Goal: Ask a question

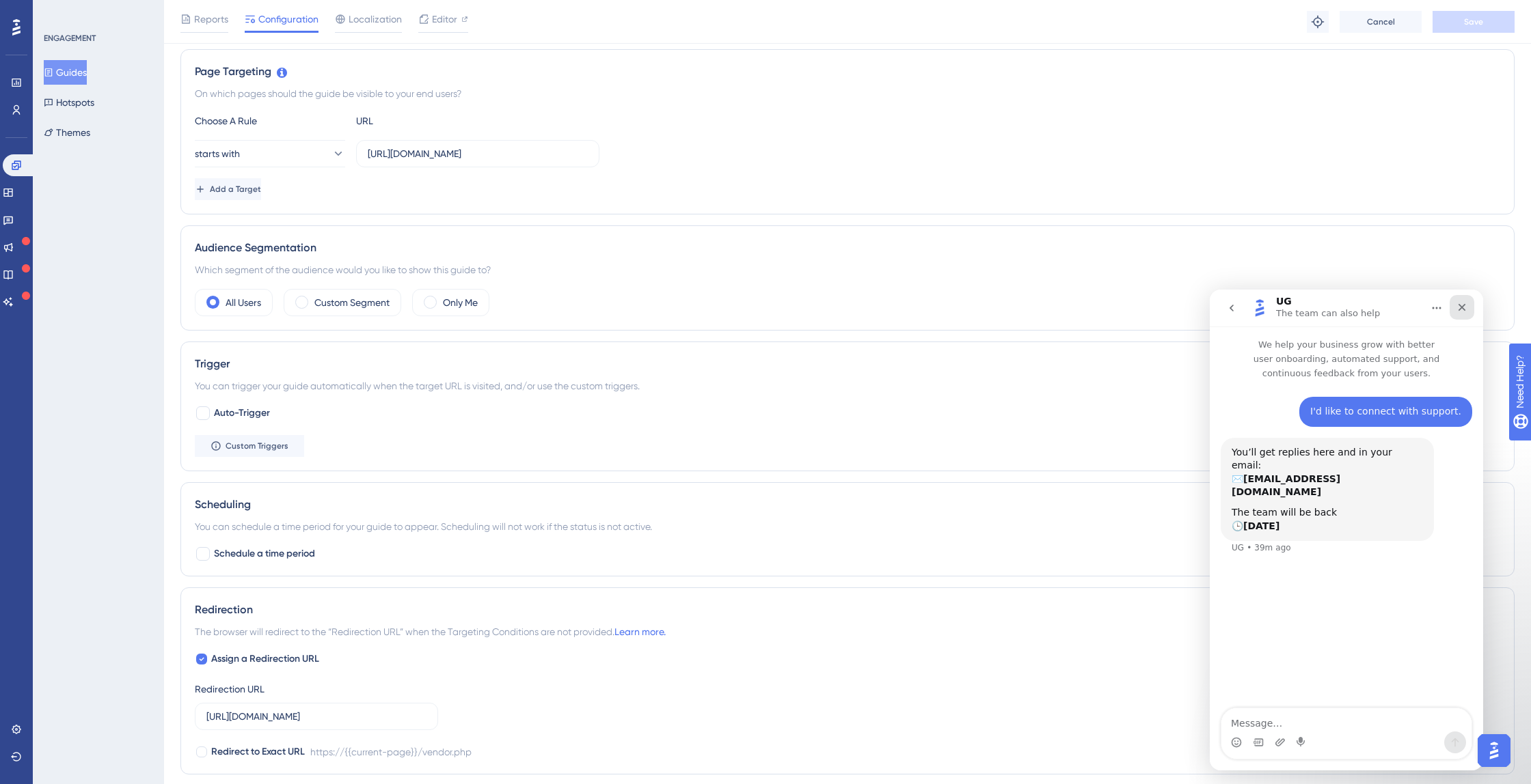
click at [1466, 307] on icon "Close" at bounding box center [1461, 307] width 11 height 11
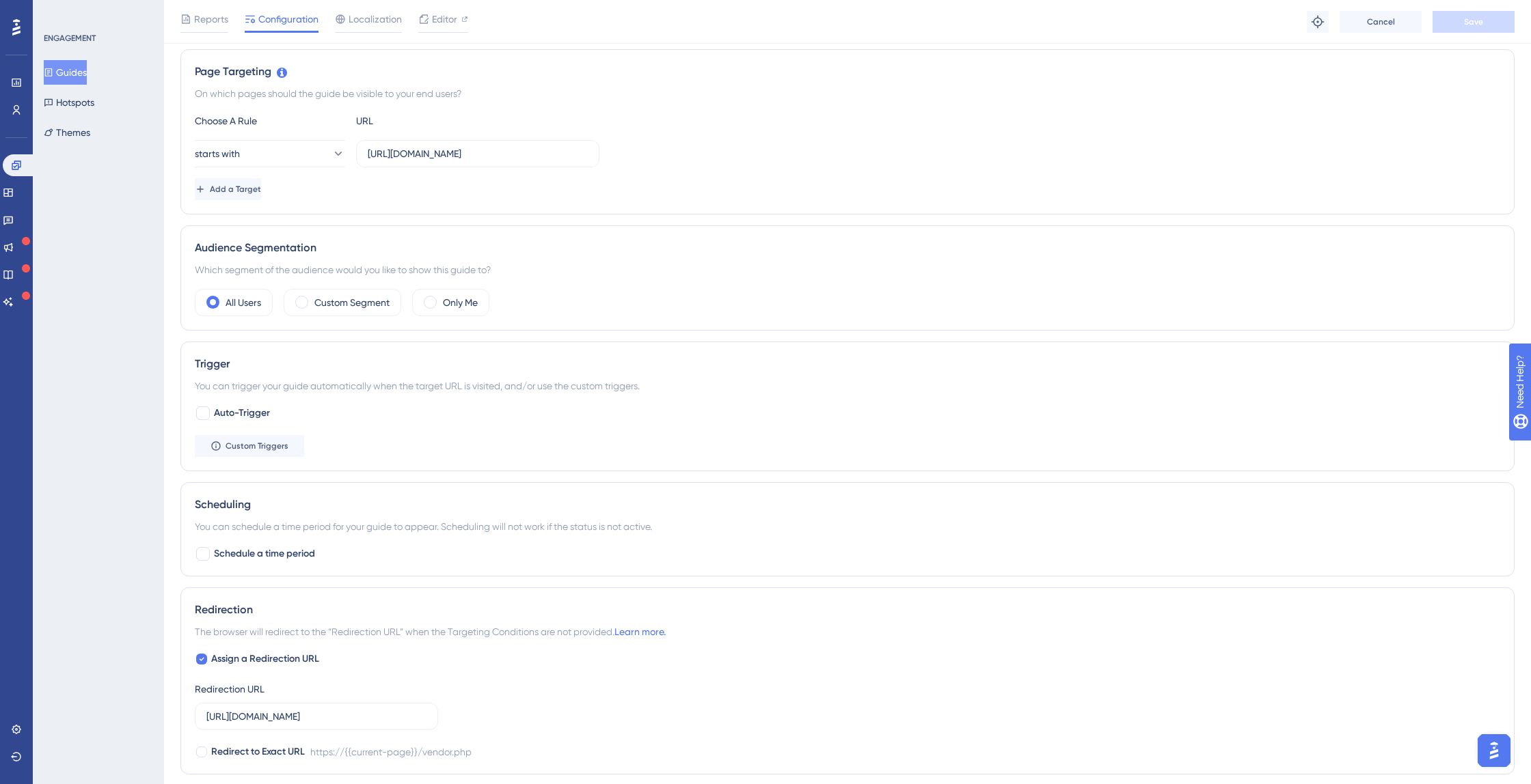
click at [1507, 755] on button "Open AI Assistant Launcher" at bounding box center [1494, 750] width 33 height 33
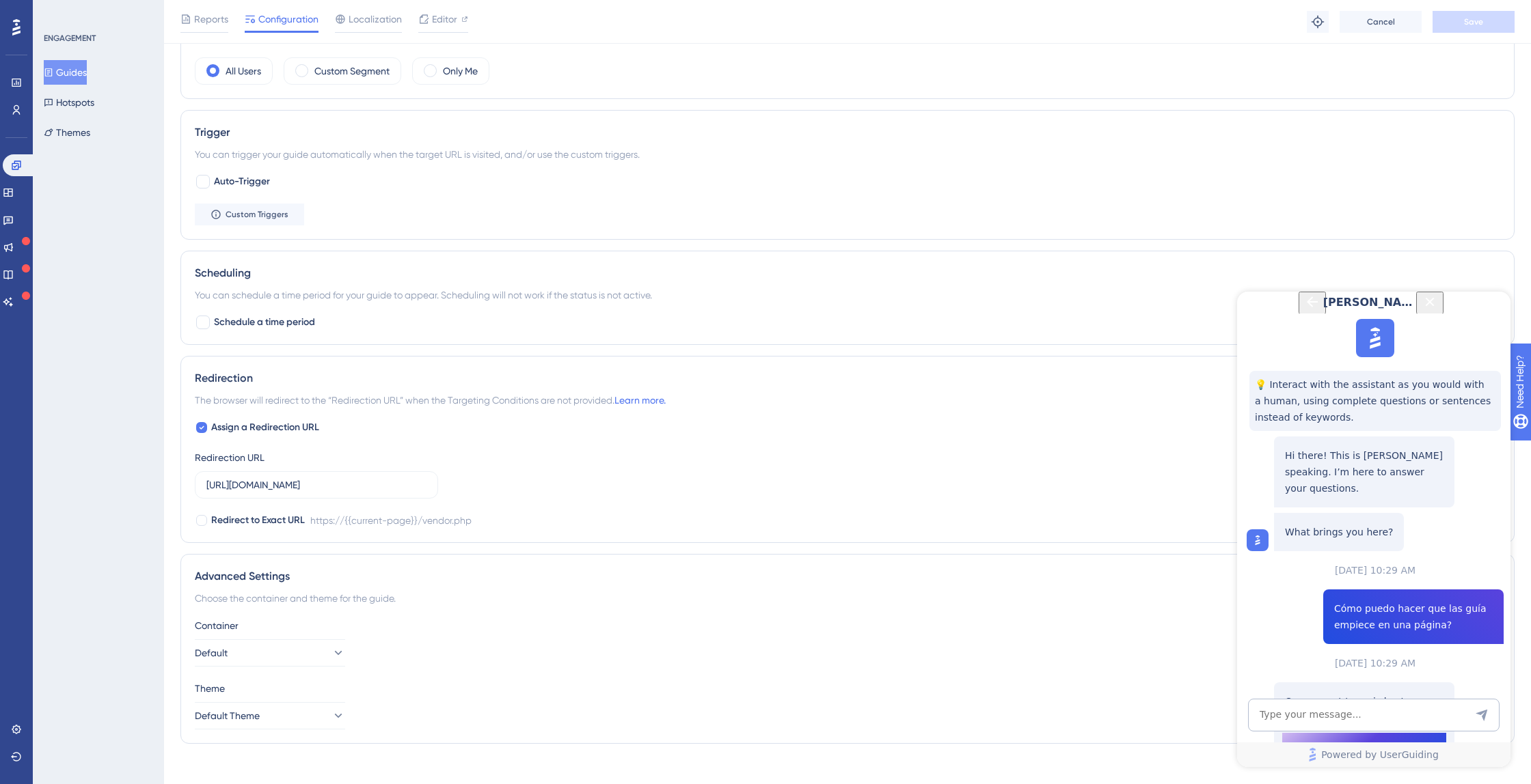
scroll to position [550, 0]
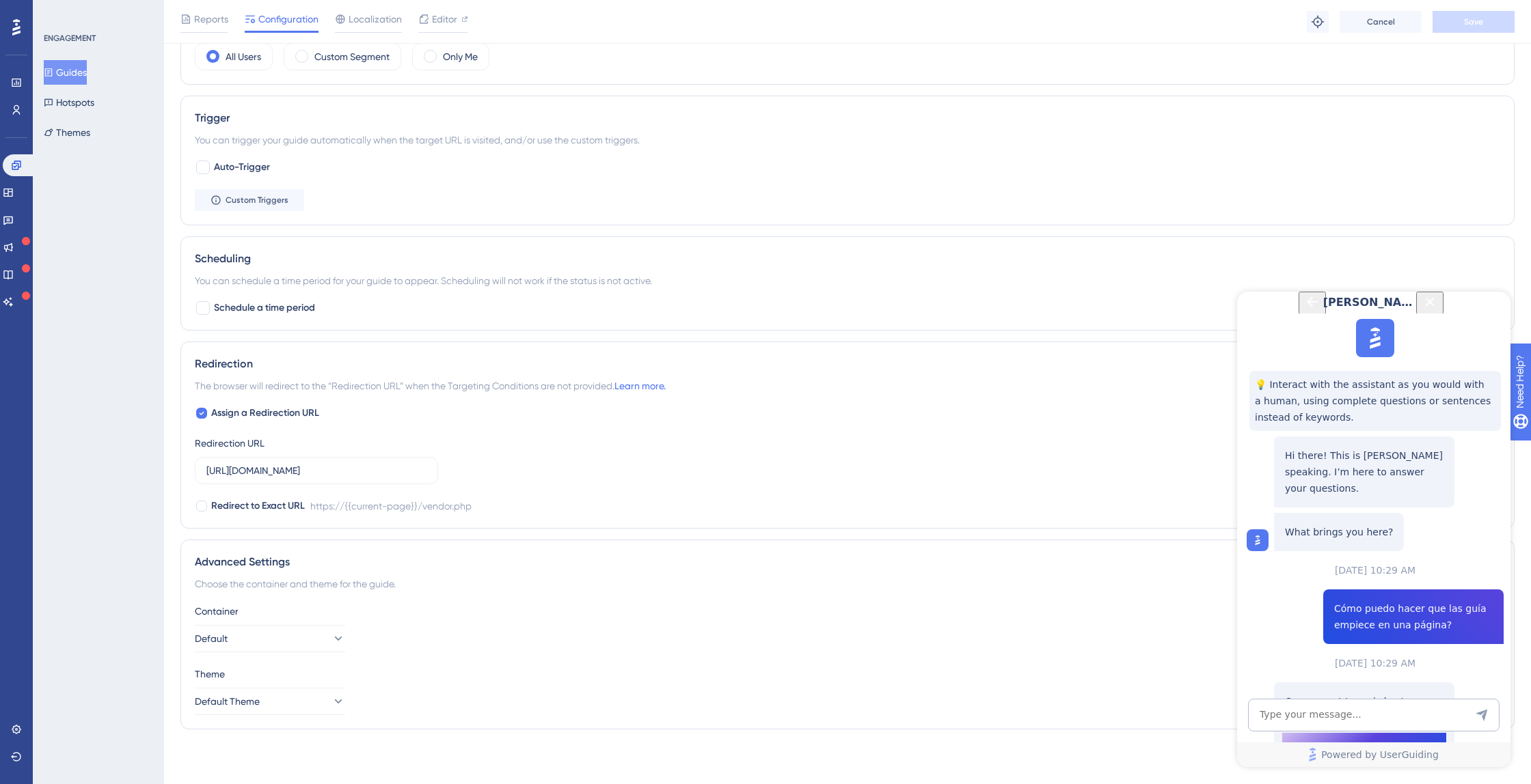
click at [1307, 308] on icon "Back Button" at bounding box center [1312, 302] width 11 height 11
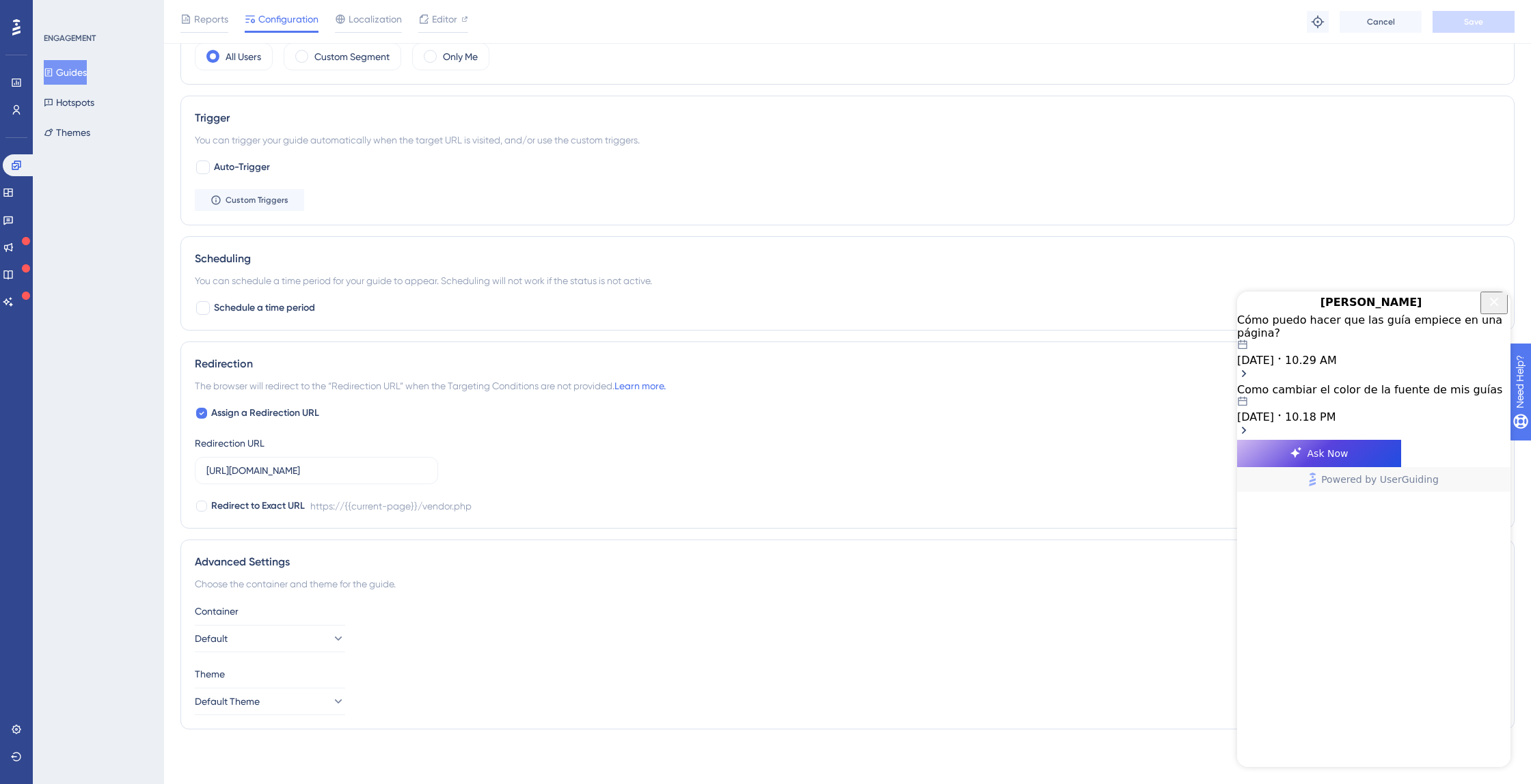
click at [1274, 367] on span "[DATE]" at bounding box center [1255, 360] width 36 height 13
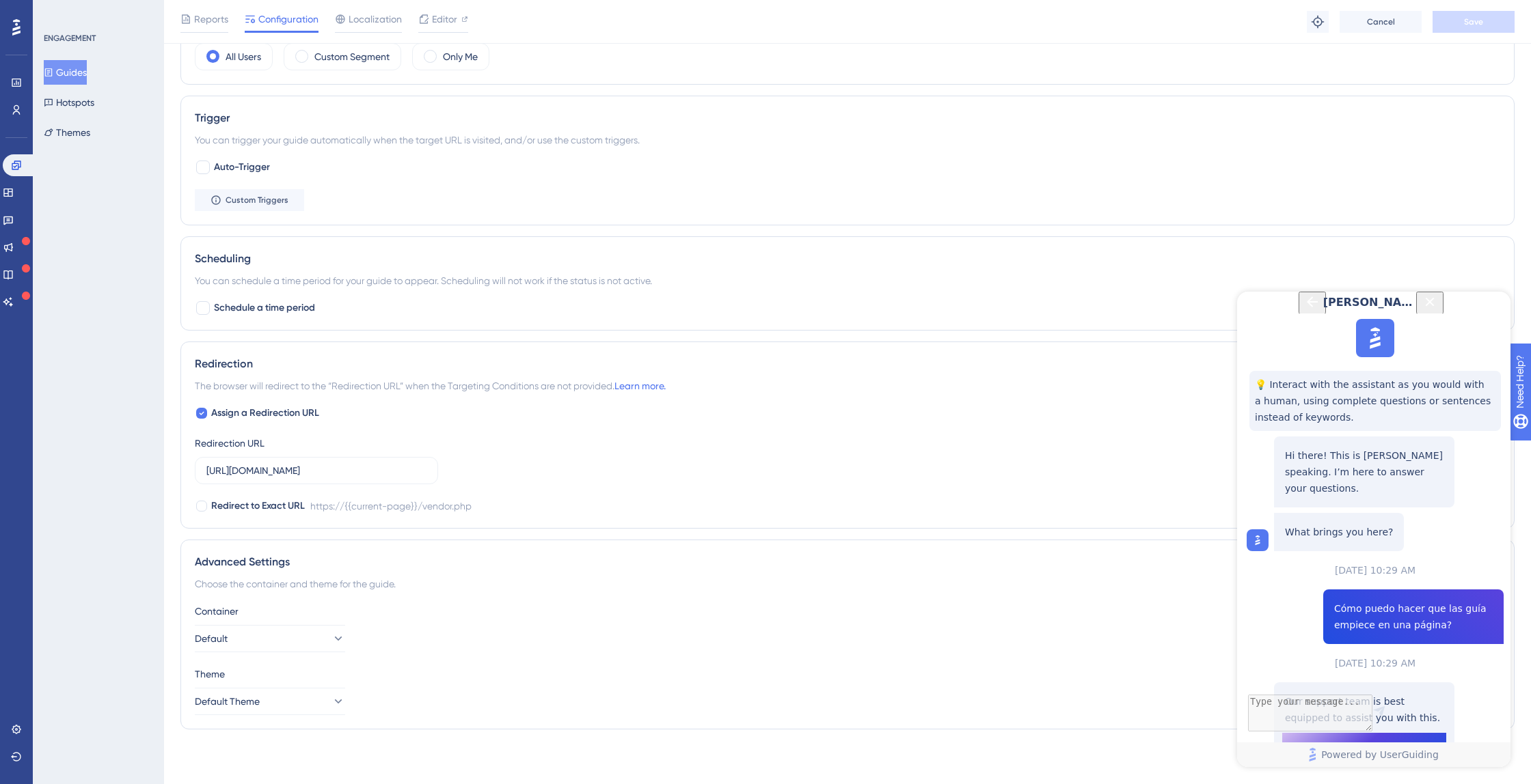
scroll to position [121, 0]
click at [1391, 739] on span "Talk to a person" at bounding box center [1364, 747] width 76 height 17
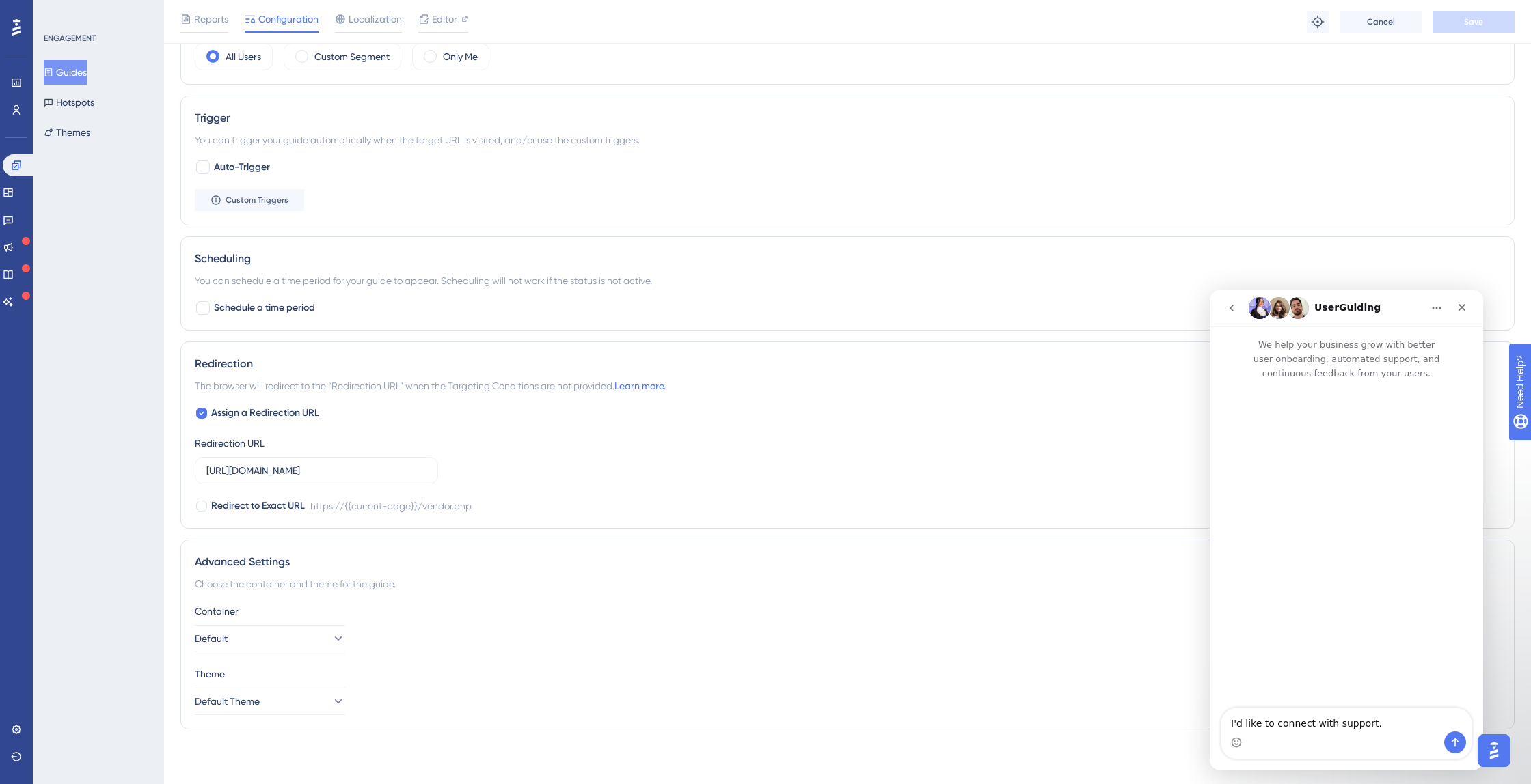
scroll to position [0, 0]
click at [1452, 746] on icon "Send a message…" at bounding box center [1454, 743] width 11 height 11
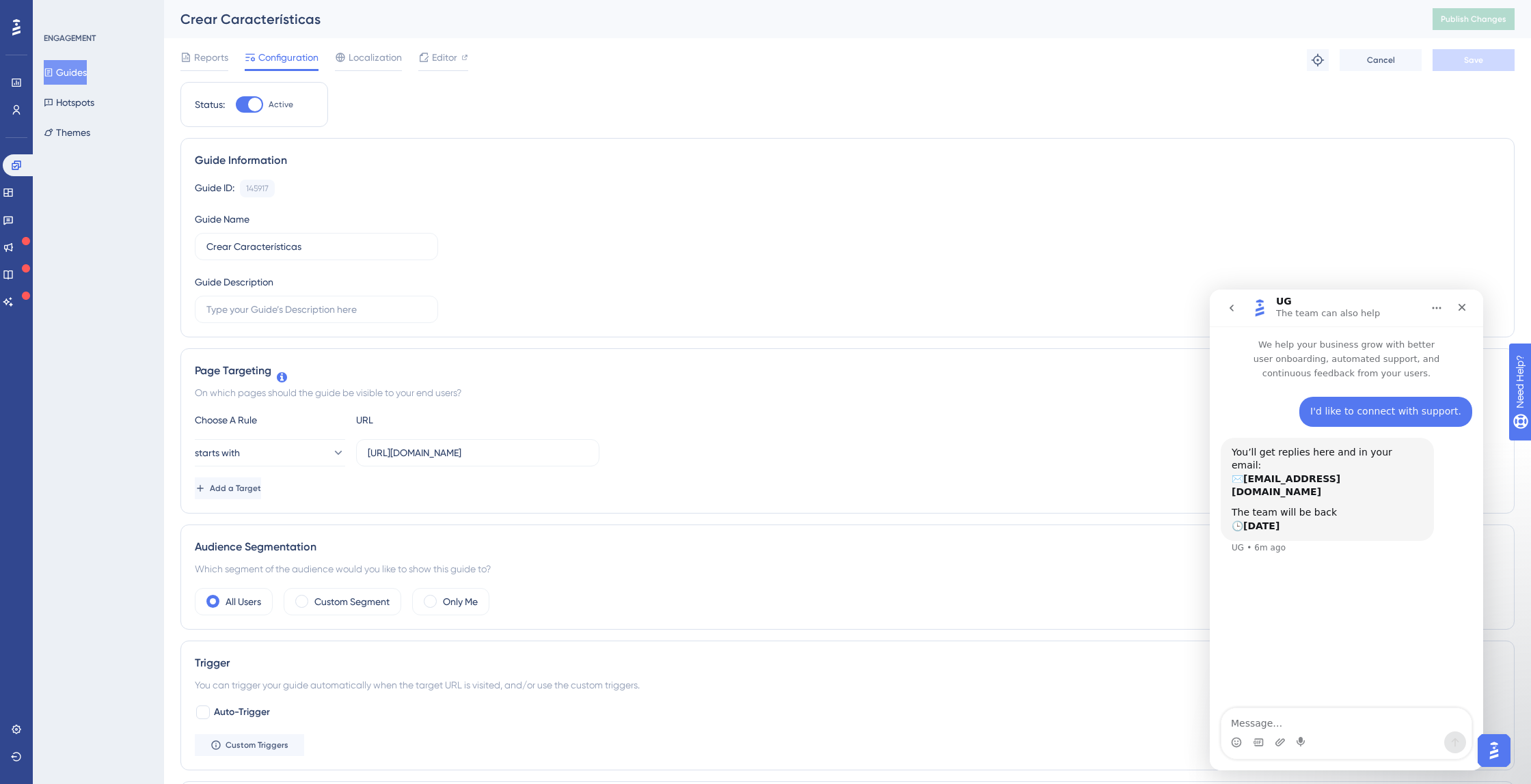
click at [77, 78] on button "Guides" at bounding box center [65, 72] width 43 height 25
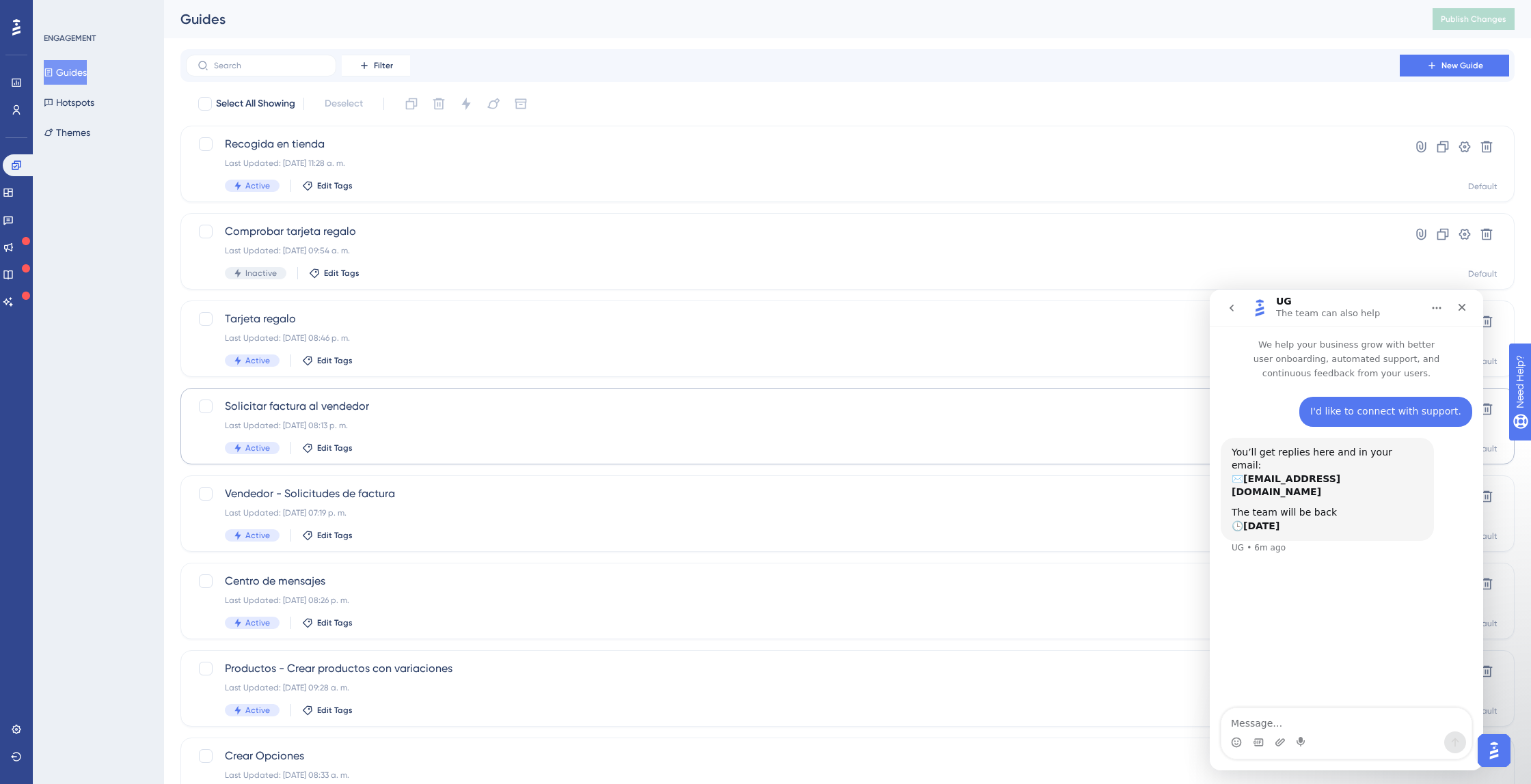
scroll to position [276, 0]
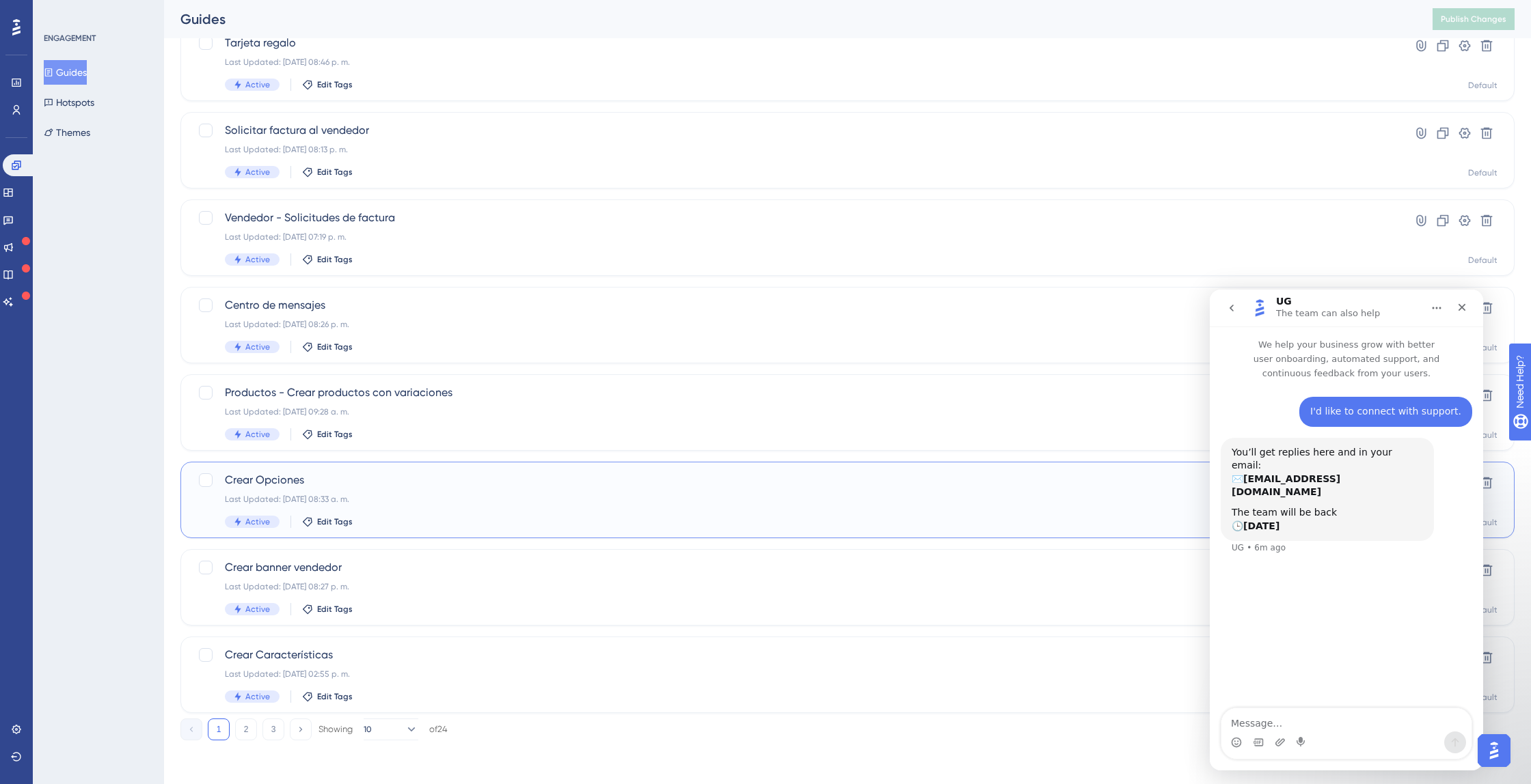
click at [263, 476] on span "Crear Opciones" at bounding box center [792, 480] width 1135 height 17
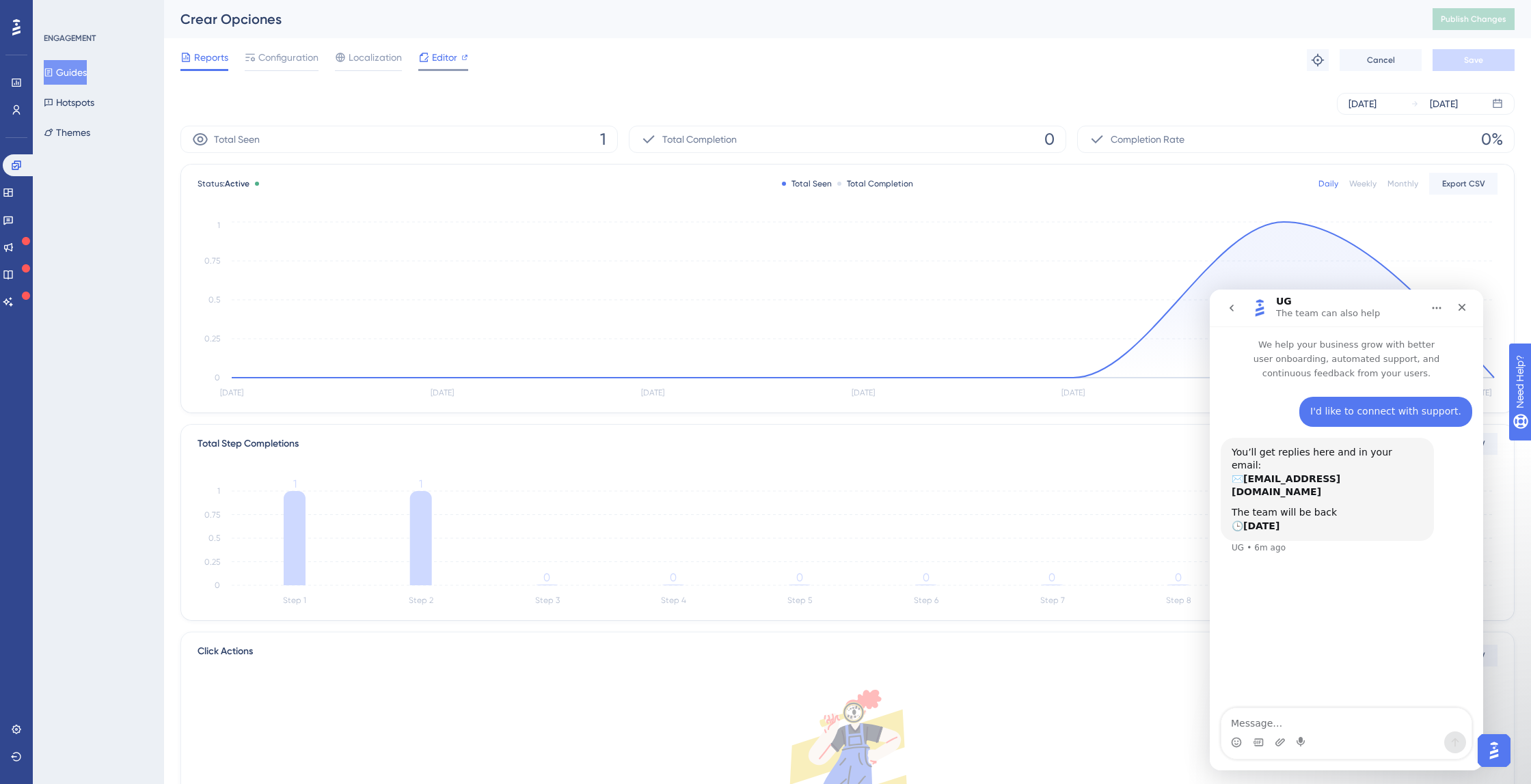
click at [436, 61] on span "Editor" at bounding box center [445, 57] width 26 height 17
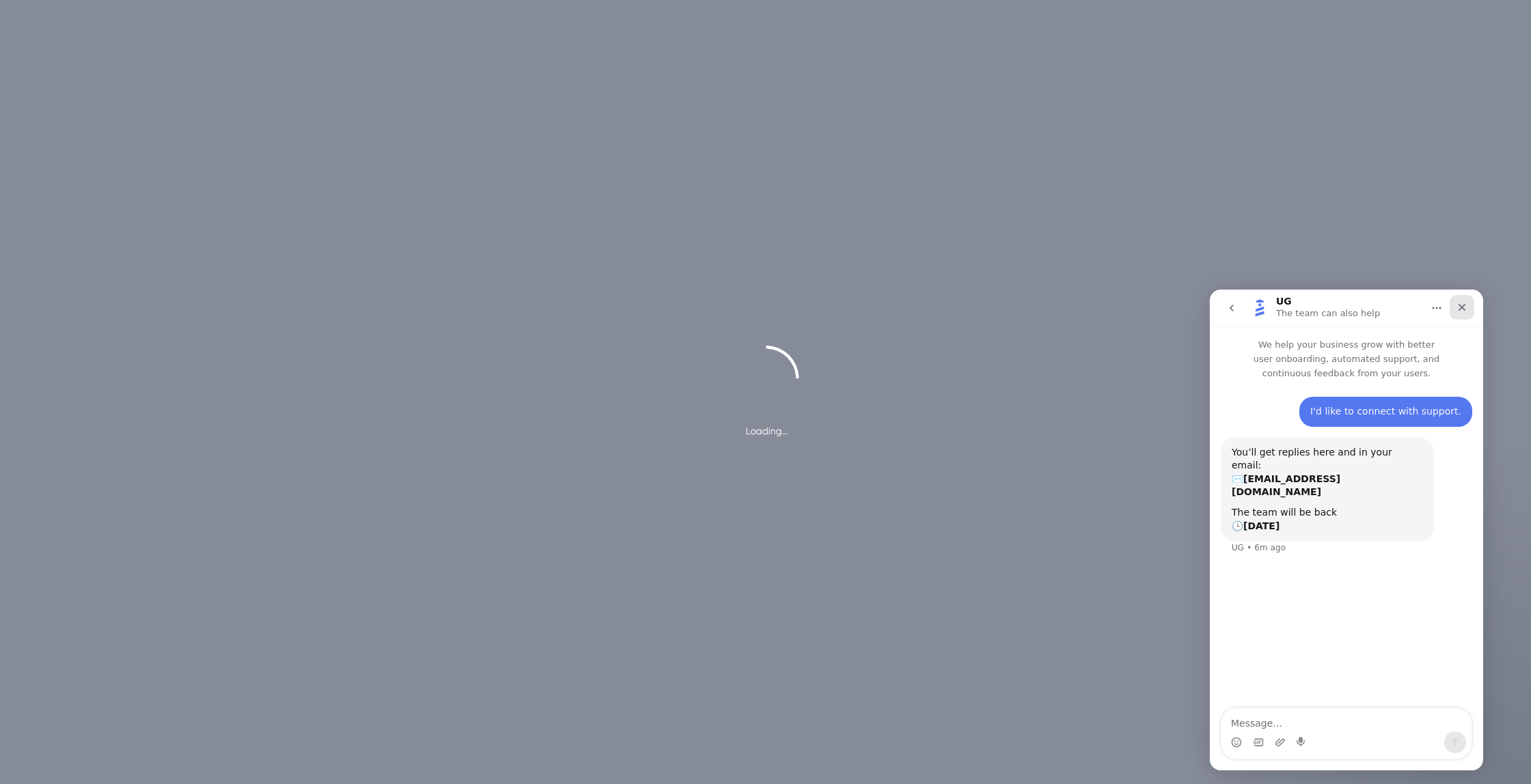
click at [1462, 313] on div "Close" at bounding box center [1461, 307] width 25 height 25
